Goal: Communication & Community: Participate in discussion

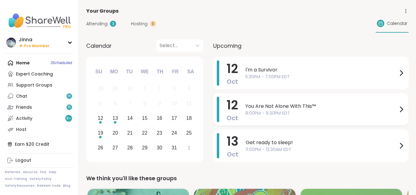
click at [271, 109] on span "You Are Not Alone With This™" at bounding box center [321, 106] width 152 height 7
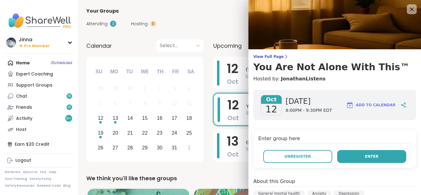
click at [366, 154] on span "Enter" at bounding box center [372, 157] width 14 height 6
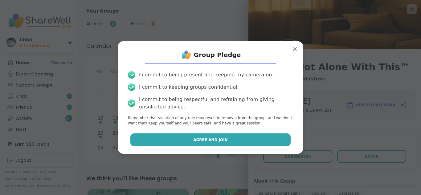
click at [215, 138] on span "Agree and Join" at bounding box center [210, 140] width 34 height 6
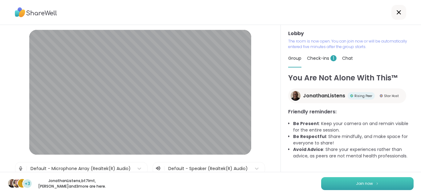
click at [358, 180] on button "Join now" at bounding box center [367, 183] width 92 height 13
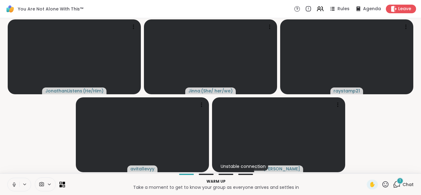
click at [14, 182] on icon at bounding box center [14, 185] width 6 height 6
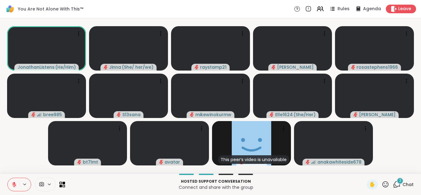
click at [396, 180] on div "2" at bounding box center [399, 180] width 7 height 7
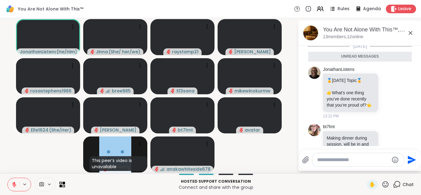
scroll to position [1209, 0]
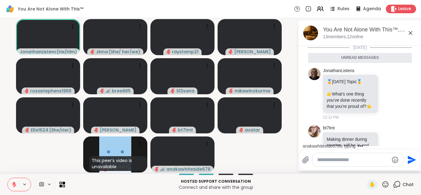
click at [410, 30] on icon at bounding box center [410, 32] width 7 height 7
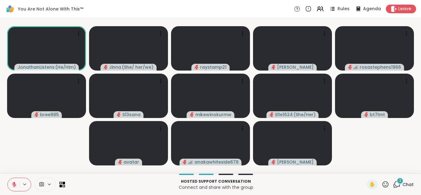
click at [399, 181] on span "2" at bounding box center [400, 180] width 2 height 5
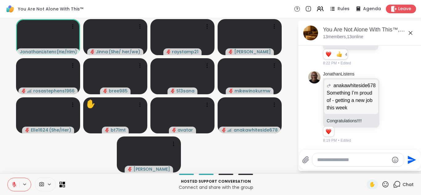
scroll to position [1421, 0]
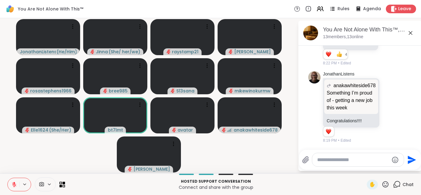
click at [318, 159] on textarea "Type your message" at bounding box center [353, 160] width 72 height 6
click at [326, 160] on textarea "**********" at bounding box center [354, 160] width 72 height 6
type textarea "**********"
click at [408, 157] on icon "Send" at bounding box center [412, 160] width 8 height 8
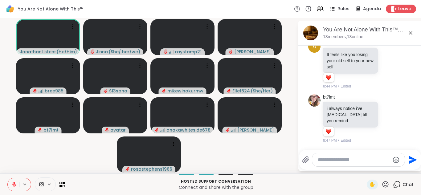
scroll to position [1588, 0]
click at [318, 159] on textarea "Type your message" at bounding box center [354, 160] width 72 height 6
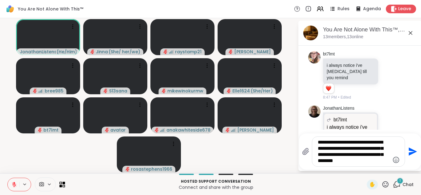
scroll to position [1673, 0]
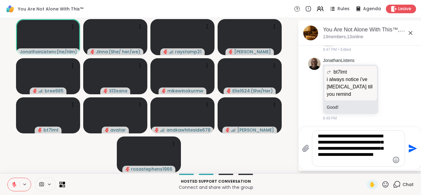
type textarea "**********"
click at [411, 146] on icon "Send" at bounding box center [412, 149] width 10 height 10
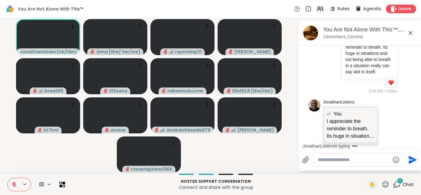
scroll to position [1810, 0]
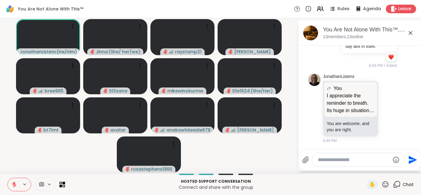
click at [315, 156] on div at bounding box center [358, 159] width 92 height 13
click at [318, 159] on textarea "Type your message" at bounding box center [354, 160] width 72 height 6
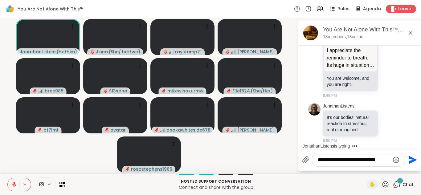
scroll to position [1862, 0]
type textarea "*"
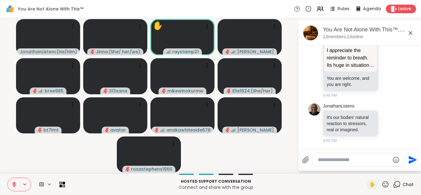
click at [393, 156] on icon "Emoji picker" at bounding box center [395, 159] width 7 height 7
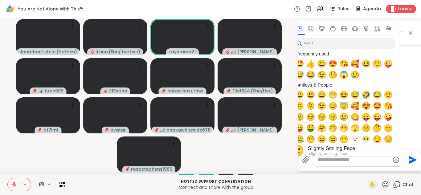
click at [378, 62] on span "🙂" at bounding box center [376, 63] width 9 height 9
type textarea "**"
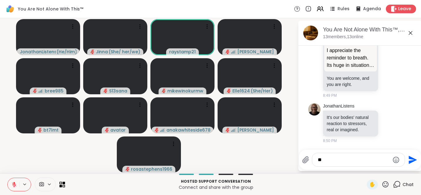
click at [410, 157] on icon "Send" at bounding box center [412, 160] width 10 height 10
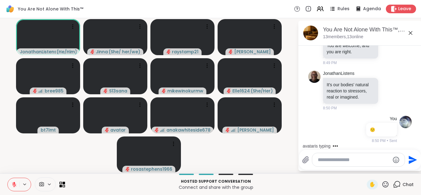
click at [381, 181] on icon at bounding box center [385, 184] width 8 height 8
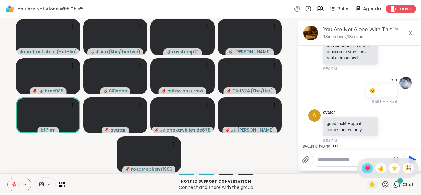
scroll to position [1933, 0]
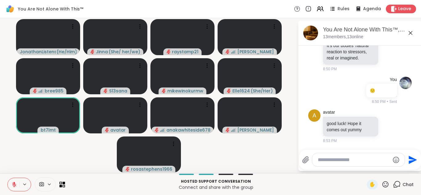
click at [319, 158] on textarea "Type your message" at bounding box center [354, 160] width 72 height 6
click at [347, 160] on textarea "**********" at bounding box center [354, 160] width 72 height 6
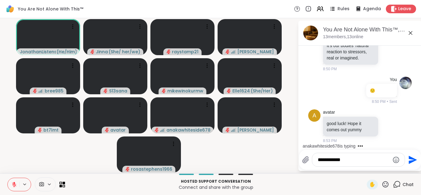
type textarea "**********"
click at [411, 157] on icon "Send" at bounding box center [412, 160] width 8 height 8
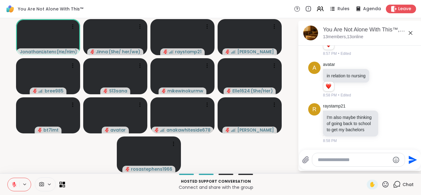
scroll to position [2223, 0]
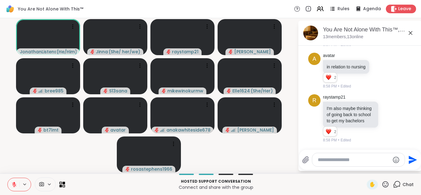
click at [319, 159] on textarea "Type your message" at bounding box center [354, 160] width 72 height 6
type textarea "**********"
click at [412, 159] on icon "Send" at bounding box center [412, 160] width 8 height 8
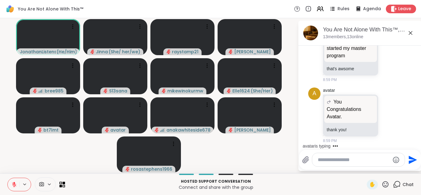
scroll to position [2391, 0]
click at [318, 158] on textarea "Type your message" at bounding box center [354, 160] width 72 height 6
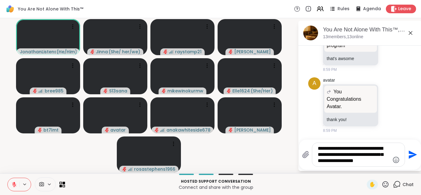
type textarea "**********"
click at [411, 152] on icon "Send" at bounding box center [412, 155] width 10 height 10
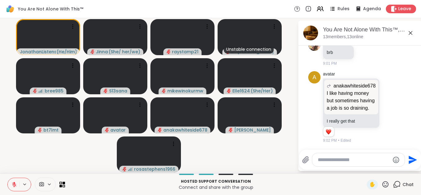
scroll to position [2688, 0]
click at [319, 159] on textarea "Type your message" at bounding box center [354, 160] width 72 height 6
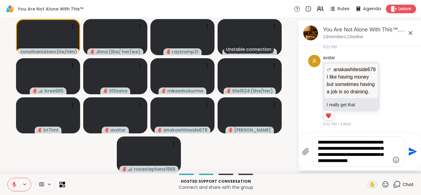
type textarea "**********"
click at [410, 148] on icon "Send" at bounding box center [412, 152] width 10 height 10
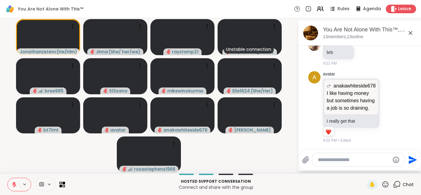
scroll to position [2751, 0]
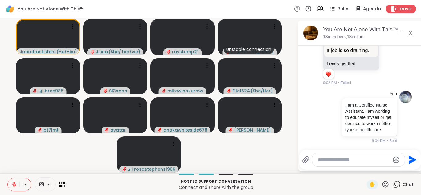
click at [319, 159] on textarea "Type your message" at bounding box center [354, 160] width 72 height 6
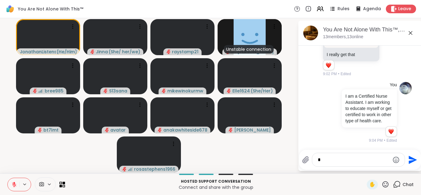
scroll to position [2760, 0]
type textarea "*"
click at [382, 182] on icon at bounding box center [385, 184] width 6 height 6
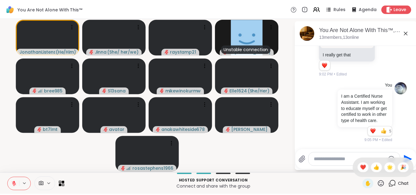
scroll to position [2769, 0]
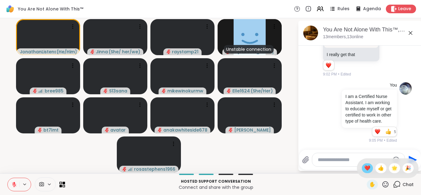
click at [364, 165] on span "❤️" at bounding box center [367, 167] width 6 height 7
click at [369, 181] on span "✋" at bounding box center [372, 184] width 6 height 7
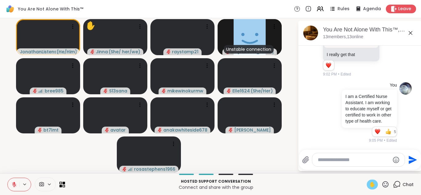
click at [13, 182] on icon at bounding box center [14, 185] width 6 height 6
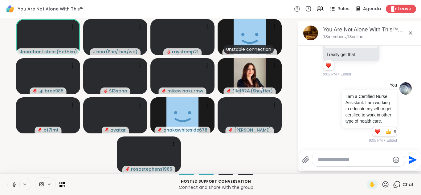
click at [13, 182] on icon at bounding box center [14, 185] width 6 height 6
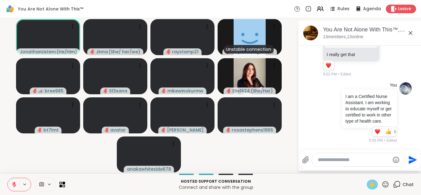
click at [369, 181] on span "✋" at bounding box center [372, 184] width 6 height 7
click at [381, 182] on icon at bounding box center [385, 184] width 8 height 8
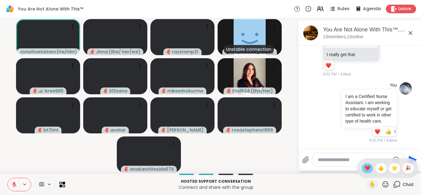
click at [364, 165] on span "❤️" at bounding box center [367, 167] width 6 height 7
click at [398, 7] on span "Leave" at bounding box center [405, 9] width 14 height 6
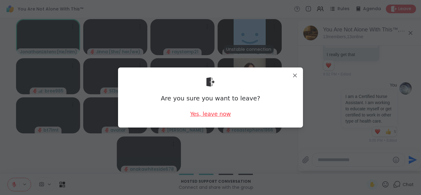
click at [212, 112] on div "Yes, leave now" at bounding box center [210, 114] width 41 height 8
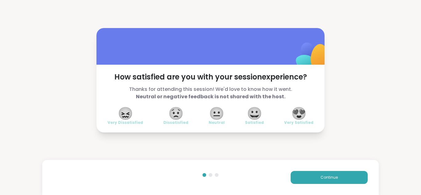
click at [253, 112] on span "😀" at bounding box center [254, 113] width 15 height 11
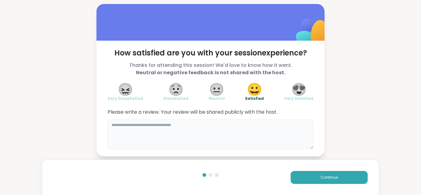
click at [110, 124] on textarea at bounding box center [210, 135] width 206 height 30
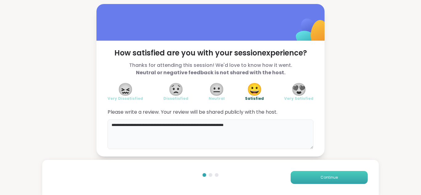
type textarea "**********"
click at [321, 174] on button "Continue" at bounding box center [328, 177] width 77 height 13
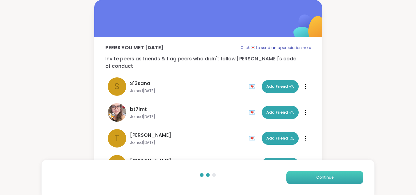
click at [321, 174] on button "Continue" at bounding box center [324, 177] width 77 height 13
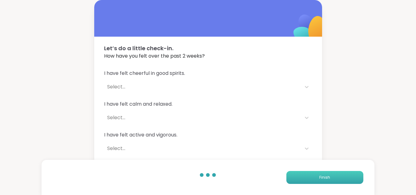
click at [321, 174] on button "Finish" at bounding box center [324, 177] width 77 height 13
